Goal: Task Accomplishment & Management: Manage account settings

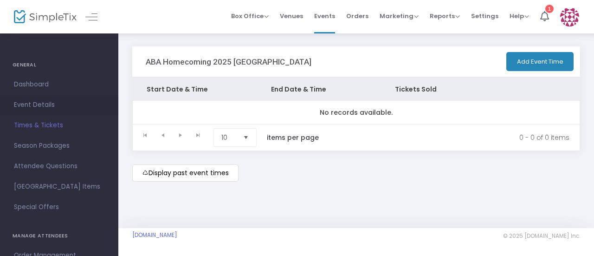
click at [25, 106] on span "Event Details" at bounding box center [59, 105] width 91 height 12
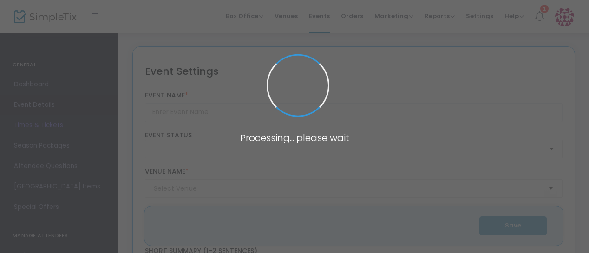
type input "ABA Homecoming 2025 [GEOGRAPHIC_DATA]"
type textarea "Homecoming Tailgate"
type input "Buy Tickets"
type input "[PERSON_NAME][GEOGRAPHIC_DATA]"
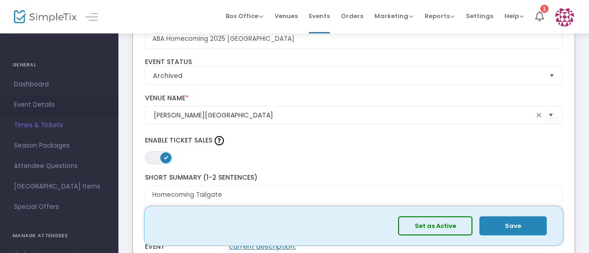
scroll to position [75, 0]
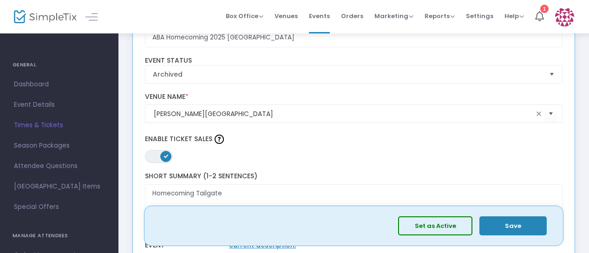
click at [549, 71] on span "Select" at bounding box center [551, 73] width 15 height 15
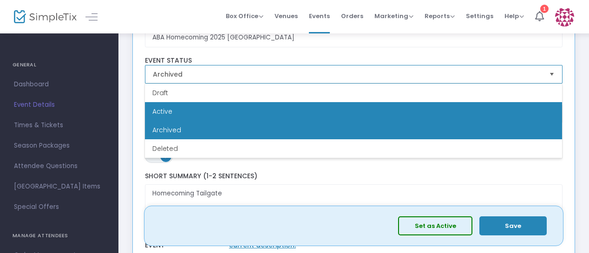
click at [485, 116] on li "Active" at bounding box center [353, 111] width 417 height 19
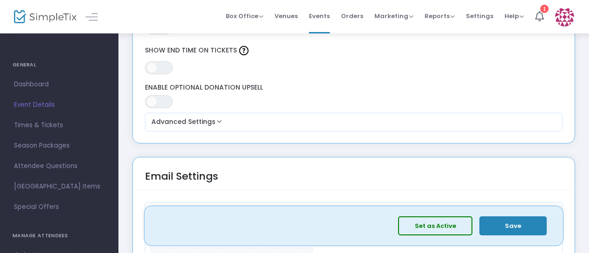
scroll to position [927, 0]
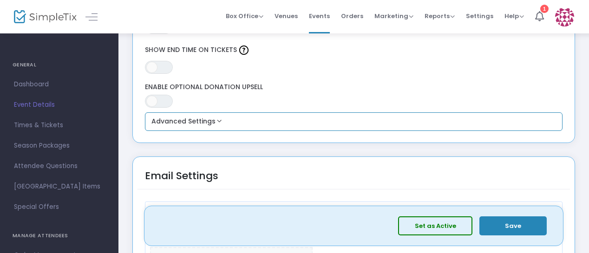
click at [500, 123] on button "Advanced Settings" at bounding box center [354, 121] width 410 height 11
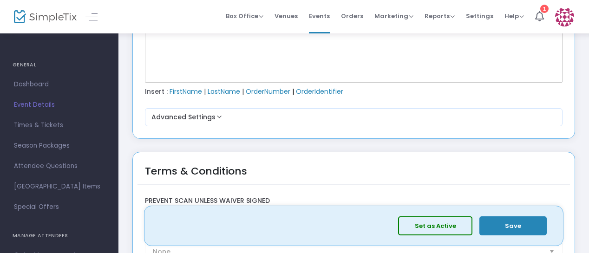
scroll to position [1568, 0]
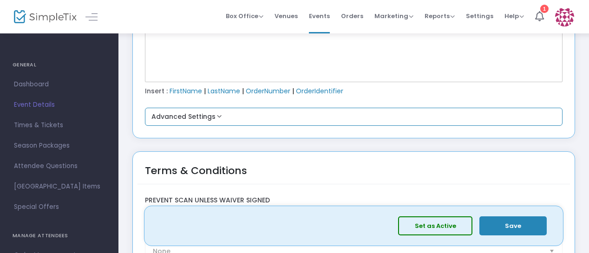
click at [505, 114] on button "Advanced Settings" at bounding box center [354, 116] width 410 height 11
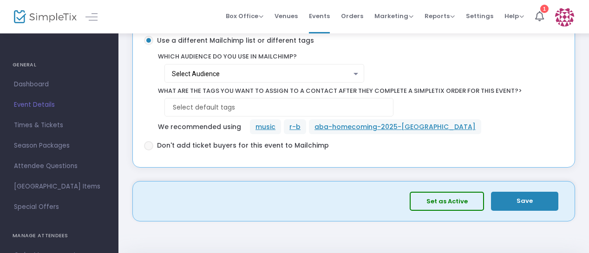
scroll to position [1958, 0]
click at [460, 197] on button "Set as Active" at bounding box center [446, 200] width 74 height 19
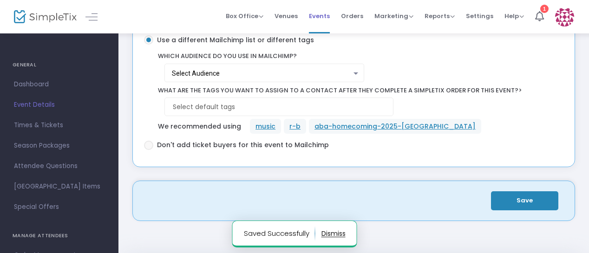
click at [330, 13] on span "Events" at bounding box center [319, 16] width 21 height 24
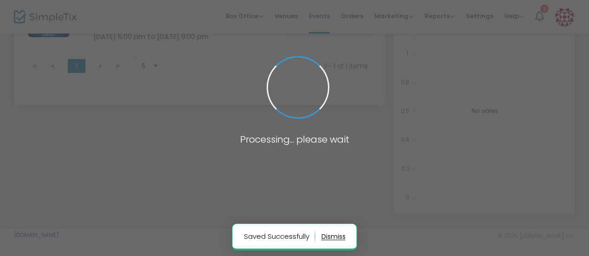
scroll to position [134, 0]
